Goal: Book appointment/travel/reservation

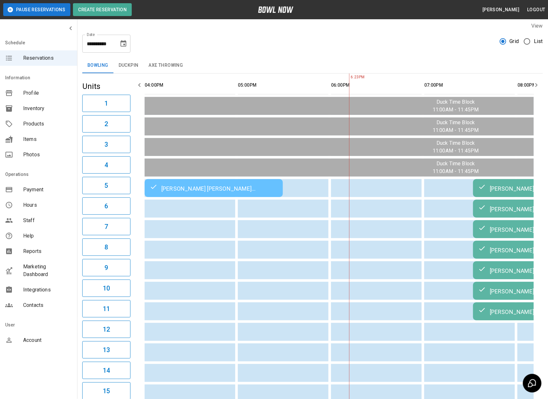
scroll to position [0, 171]
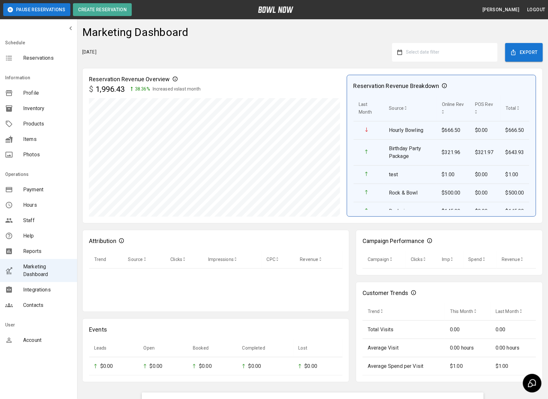
click at [437, 50] on span "Select date filter" at bounding box center [422, 51] width 33 height 5
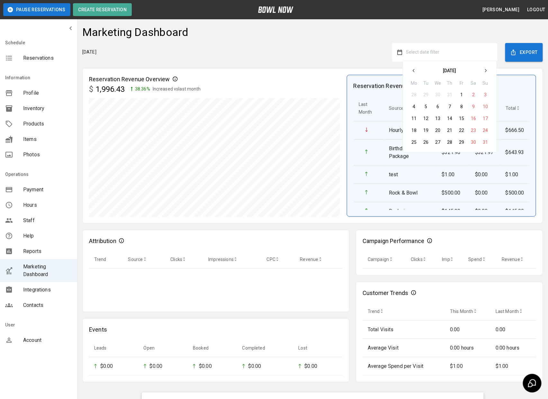
click at [416, 119] on button "11" at bounding box center [414, 119] width 12 height 12
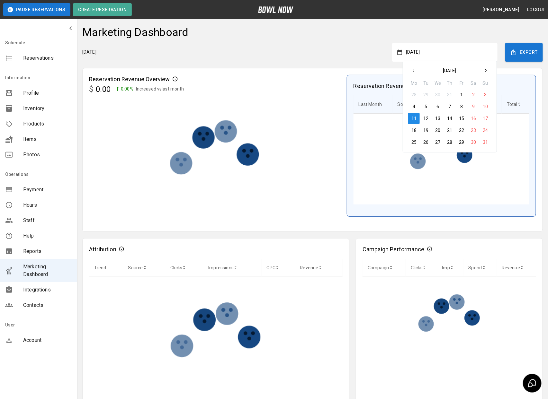
click at [416, 119] on button "11" at bounding box center [414, 119] width 12 height 12
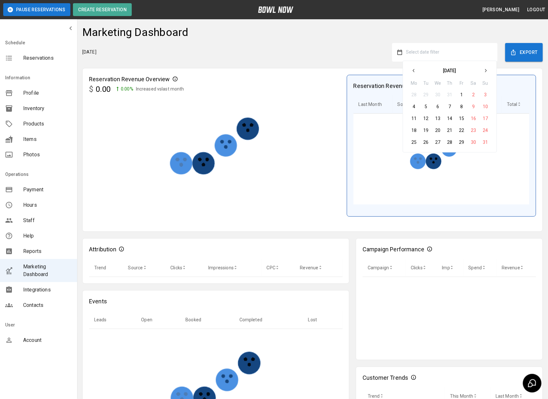
click at [416, 119] on button "11" at bounding box center [414, 119] width 12 height 12
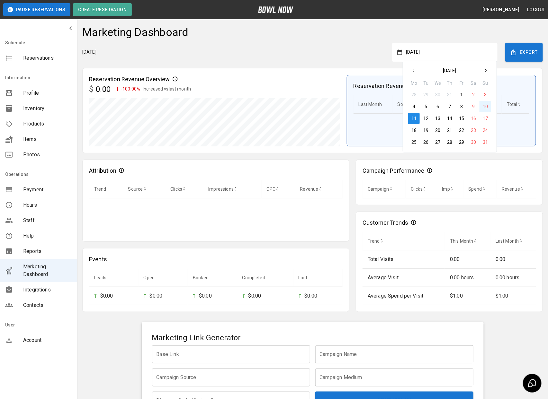
click at [487, 106] on button "10" at bounding box center [486, 107] width 12 height 12
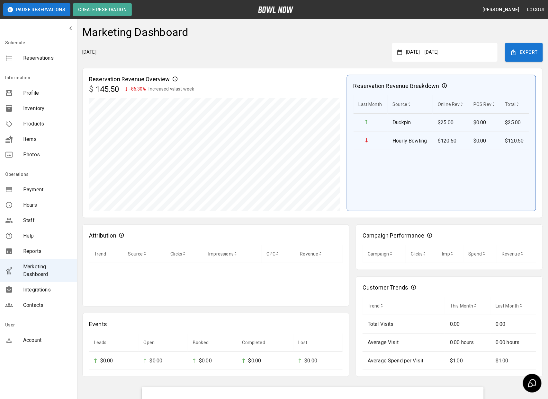
click at [439, 49] on button "August 10, 2025 – August 11, 2025" at bounding box center [447, 53] width 90 height 12
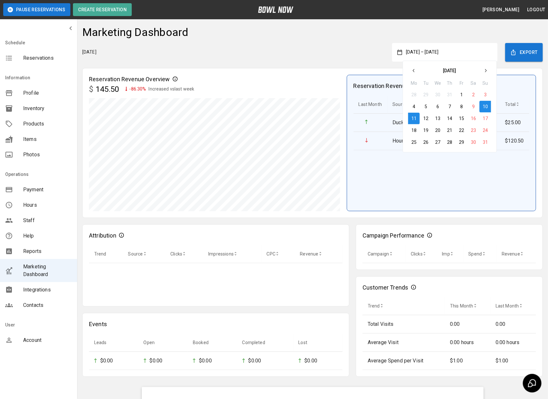
click at [460, 93] on button "1" at bounding box center [462, 95] width 12 height 12
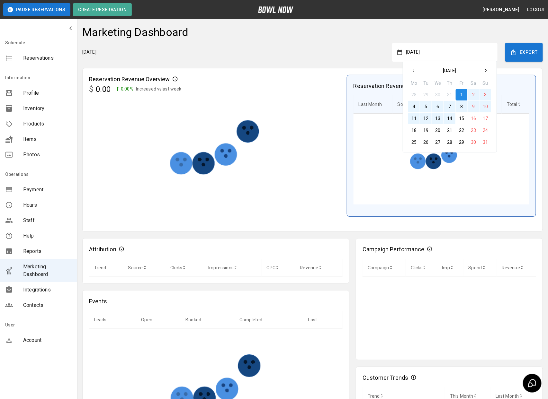
click at [451, 119] on button "14" at bounding box center [450, 119] width 12 height 12
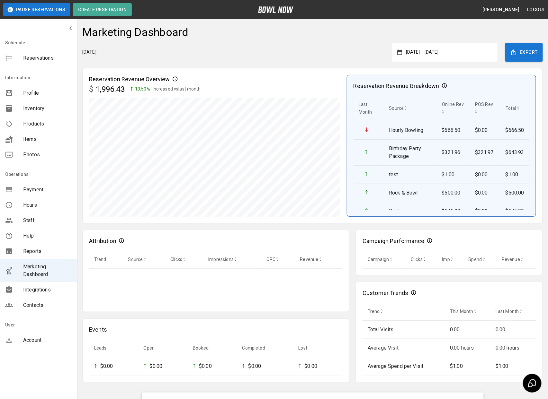
click at [448, 54] on button "August 1, 2025 – August 14, 2025" at bounding box center [447, 53] width 90 height 12
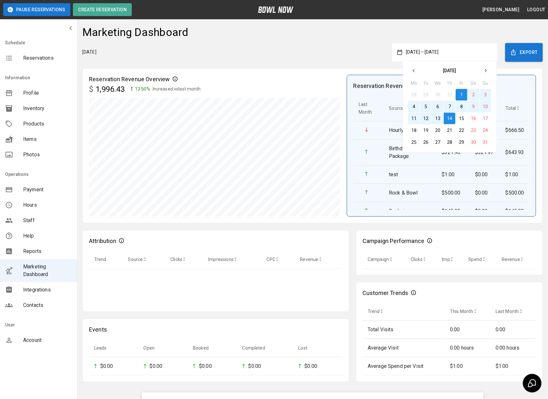
click at [413, 69] on icon "button" at bounding box center [413, 70] width 5 height 5
click at [426, 94] on button "1" at bounding box center [426, 95] width 12 height 12
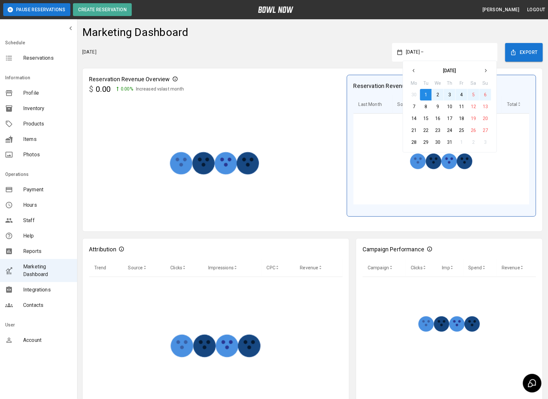
click at [487, 70] on icon "button" at bounding box center [485, 70] width 5 height 5
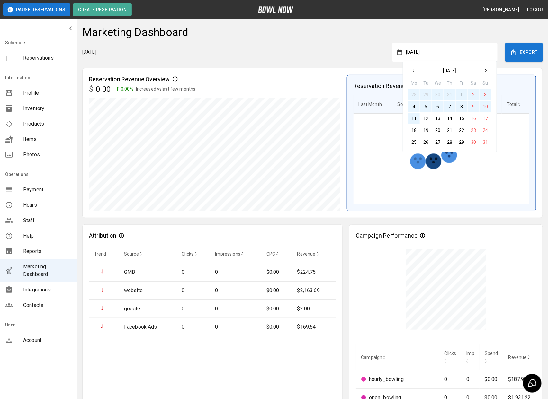
click at [417, 119] on button "11" at bounding box center [414, 119] width 12 height 12
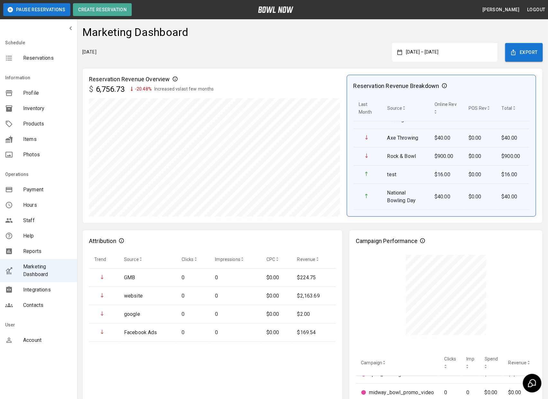
click at [434, 49] on button "July 1, 2025 – August 11, 2025" at bounding box center [447, 53] width 90 height 12
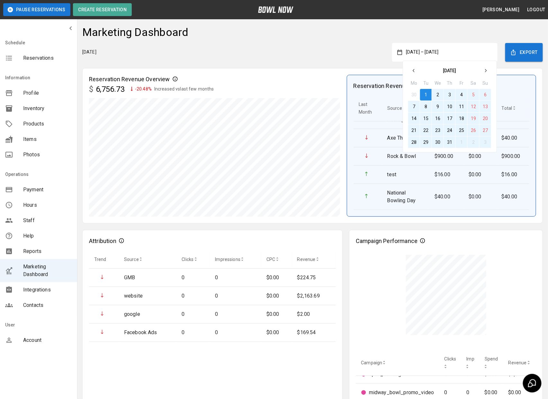
click at [426, 93] on button "1" at bounding box center [426, 95] width 12 height 12
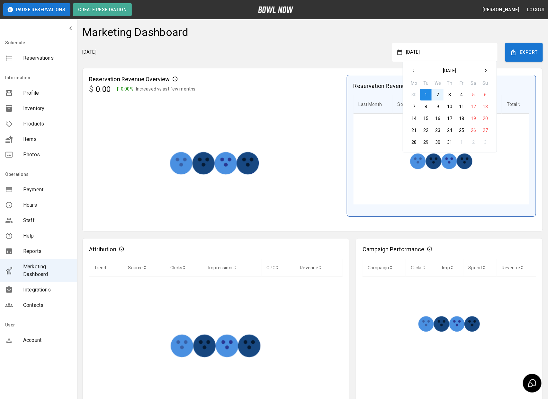
click at [487, 73] on icon "button" at bounding box center [485, 70] width 5 height 5
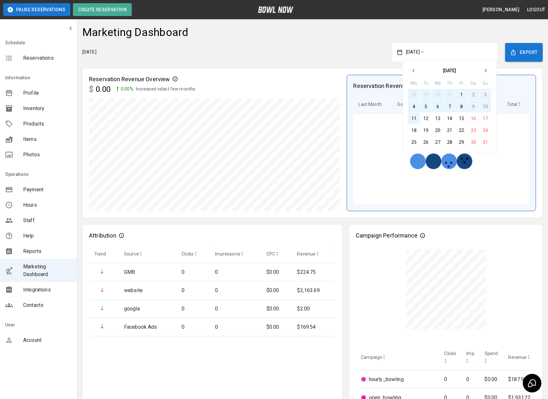
click at [417, 119] on button "11" at bounding box center [414, 119] width 12 height 12
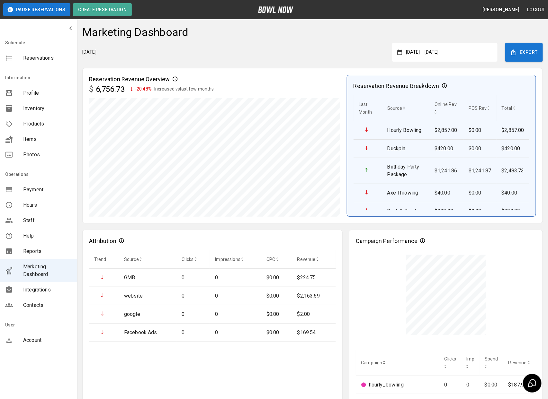
click at [449, 54] on button "July 1, 2025 – August 11, 2025" at bounding box center [447, 53] width 90 height 12
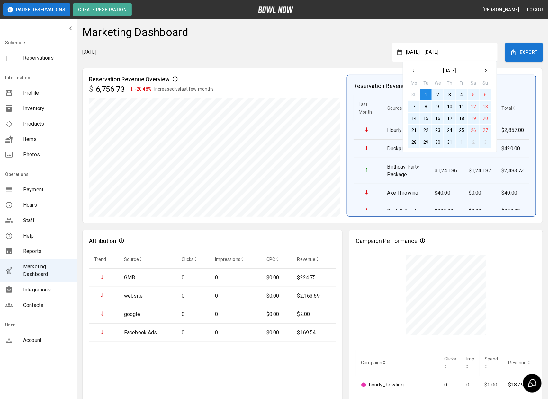
click at [414, 74] on button "button" at bounding box center [414, 71] width 12 height 12
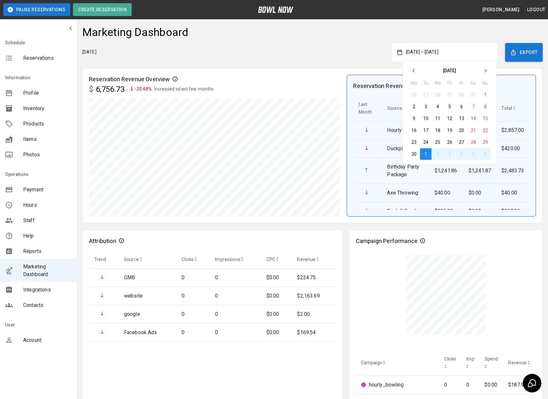
click at [414, 74] on button "button" at bounding box center [414, 71] width 12 height 12
click at [451, 95] on button "1" at bounding box center [450, 95] width 12 height 12
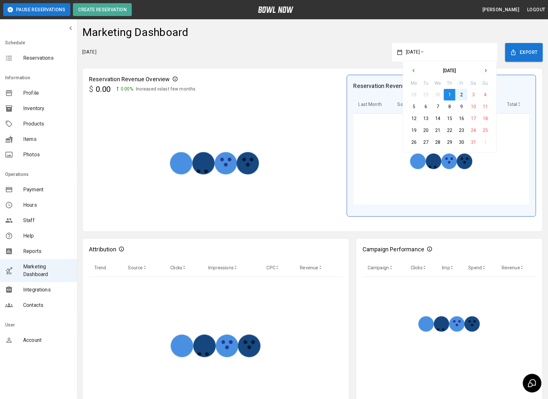
click at [486, 73] on icon "button" at bounding box center [485, 70] width 5 height 5
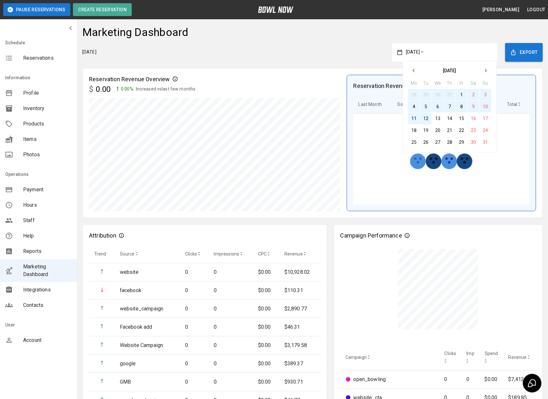
click at [425, 120] on button "12" at bounding box center [426, 119] width 12 height 12
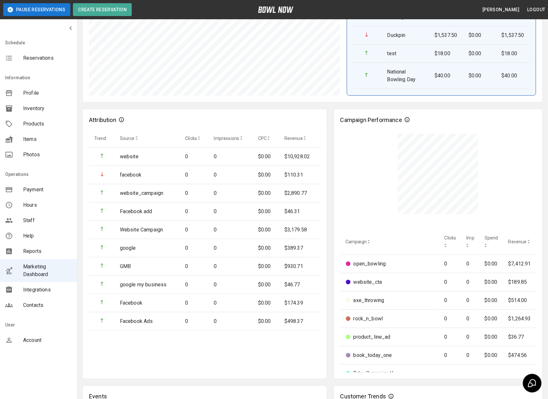
scroll to position [260, 0]
